Goal: Task Accomplishment & Management: Use online tool/utility

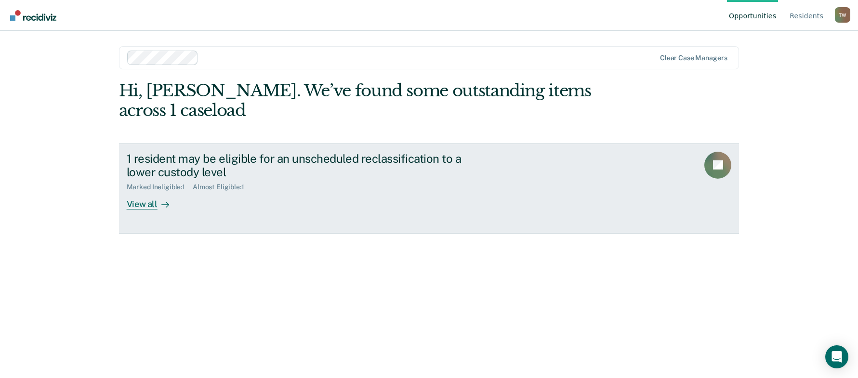
click at [137, 206] on div "View all" at bounding box center [154, 200] width 54 height 19
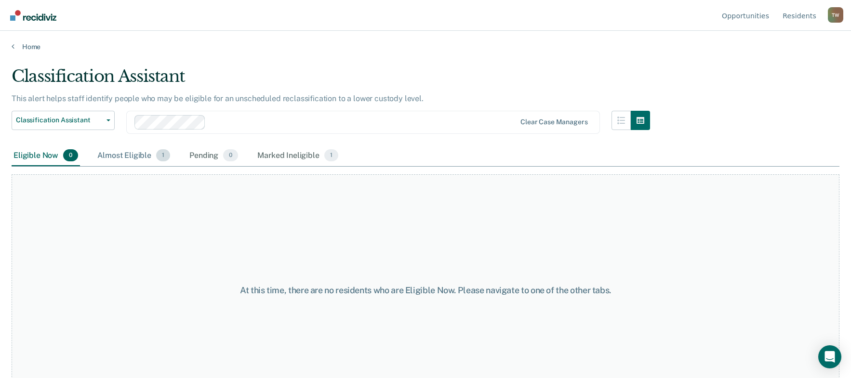
click at [137, 156] on div "Almost Eligible 1" at bounding box center [133, 156] width 77 height 21
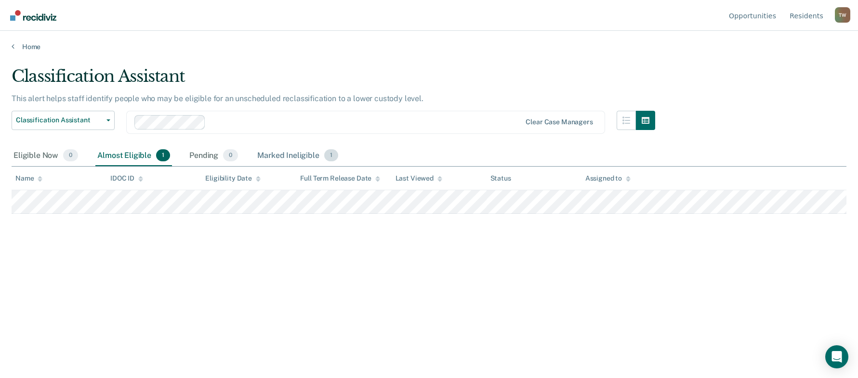
click at [289, 157] on div "Marked Ineligible 1" at bounding box center [297, 156] width 85 height 21
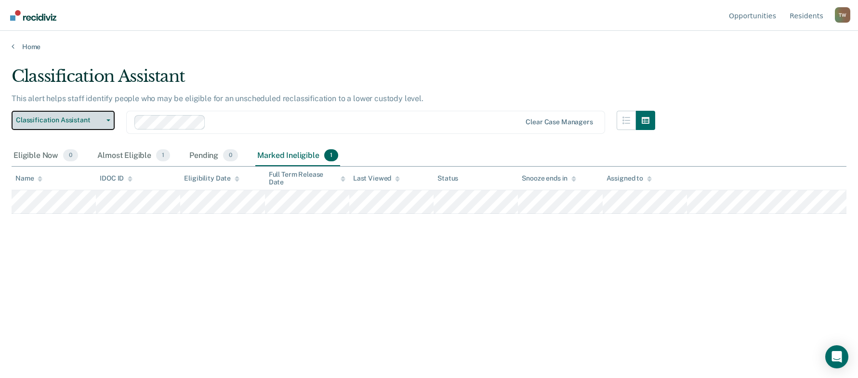
click at [106, 119] on button "Classification Assistant" at bounding box center [63, 120] width 103 height 19
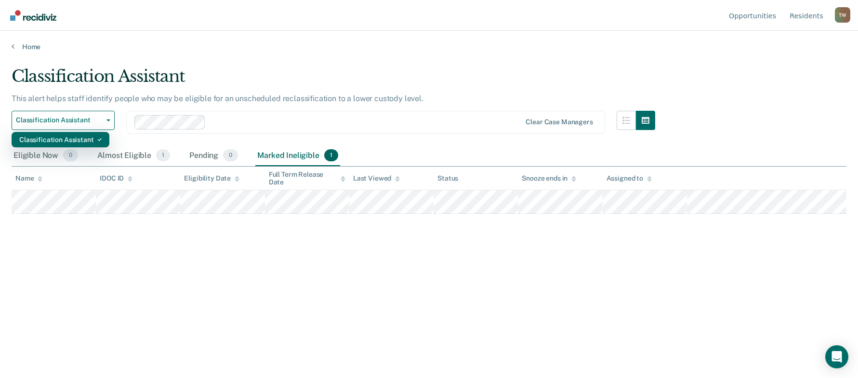
click at [86, 139] on div "Classification Assistant" at bounding box center [60, 139] width 82 height 15
click at [474, 264] on div "Classification Assistant This alert helps staff identify people who may be elig…" at bounding box center [429, 187] width 835 height 240
click at [619, 65] on main "Classification Assistant This alert helps staff identify people who may be elig…" at bounding box center [429, 213] width 858 height 324
